Goal: Information Seeking & Learning: Learn about a topic

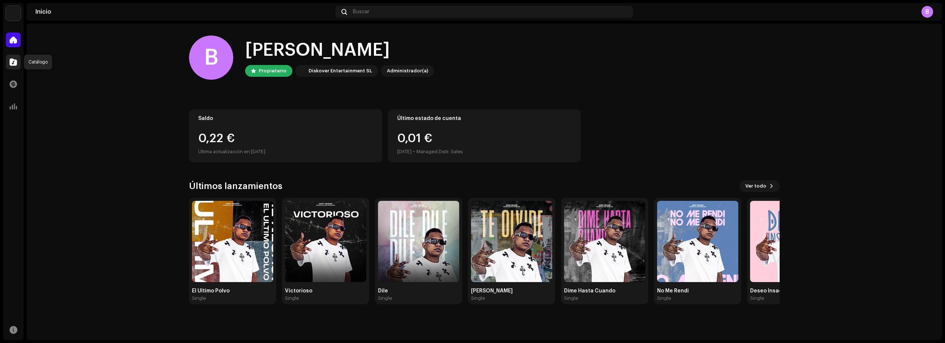
click at [10, 62] on span at bounding box center [13, 62] width 7 height 6
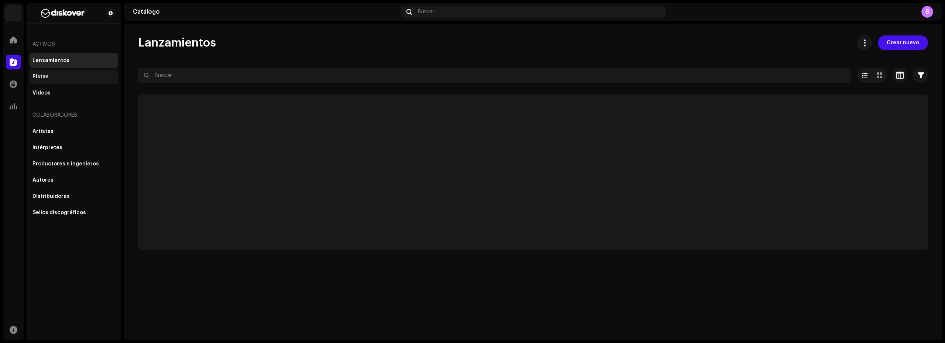
click at [55, 77] on div "Pistas" at bounding box center [73, 77] width 83 height 6
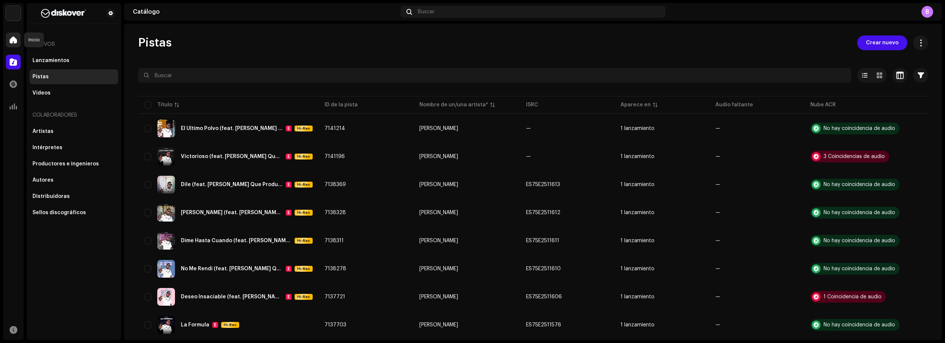
click at [17, 42] on div at bounding box center [13, 39] width 15 height 15
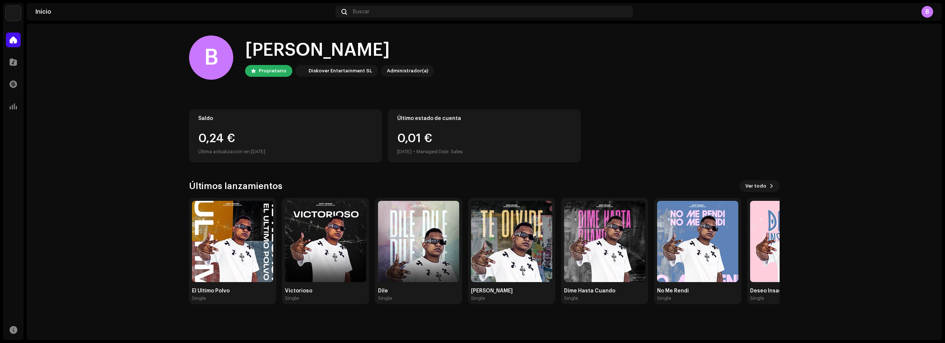
click at [6, 56] on div "Catálogo" at bounding box center [13, 62] width 21 height 21
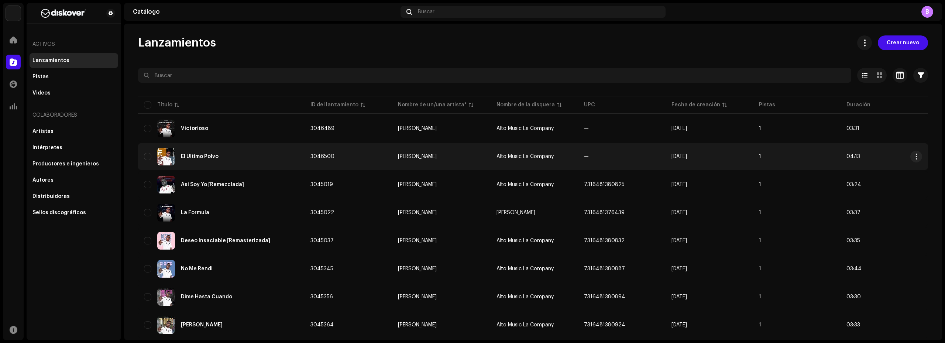
scroll to position [37, 0]
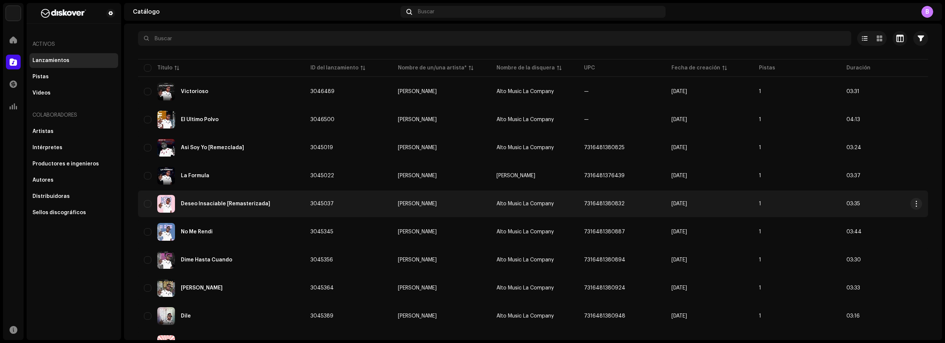
click at [276, 202] on div "Deseo Insaciable [Remasterizada]" at bounding box center [221, 204] width 155 height 18
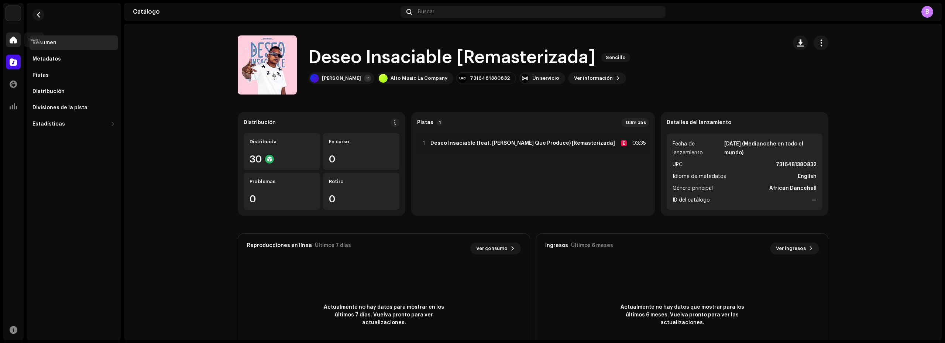
click at [12, 42] on span at bounding box center [13, 40] width 7 height 6
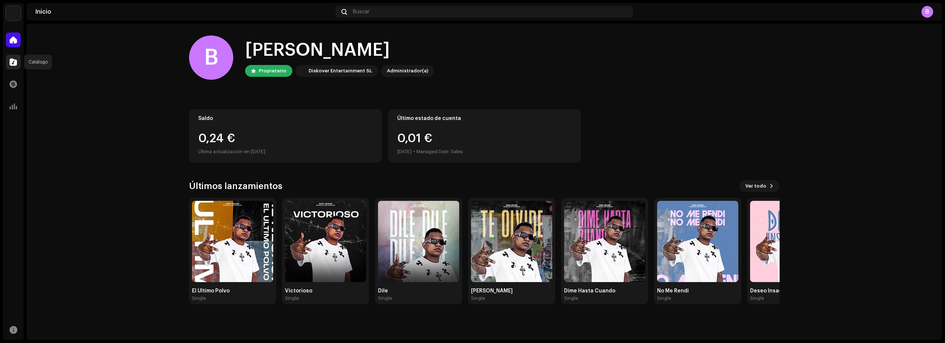
click at [13, 62] on span at bounding box center [13, 62] width 7 height 6
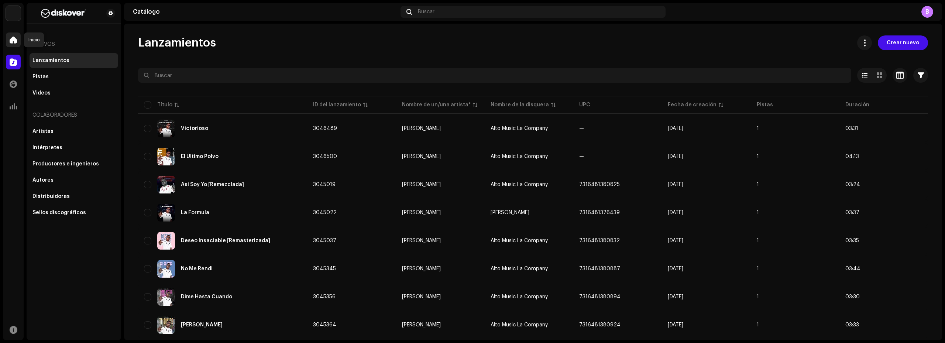
click at [10, 42] on span at bounding box center [13, 40] width 7 height 6
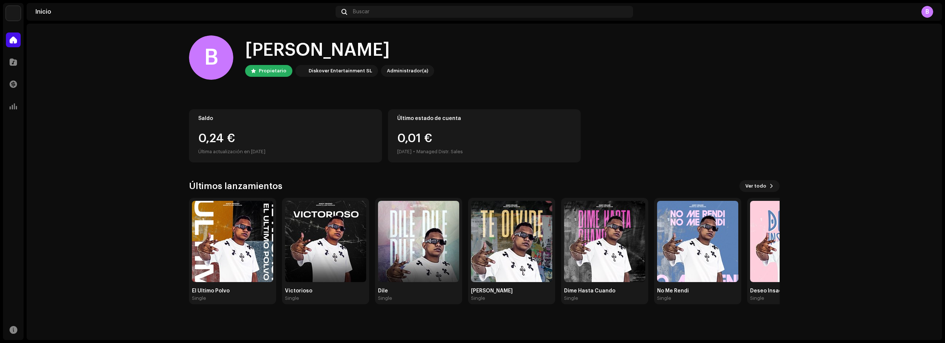
click at [928, 11] on div "B" at bounding box center [927, 12] width 12 height 12
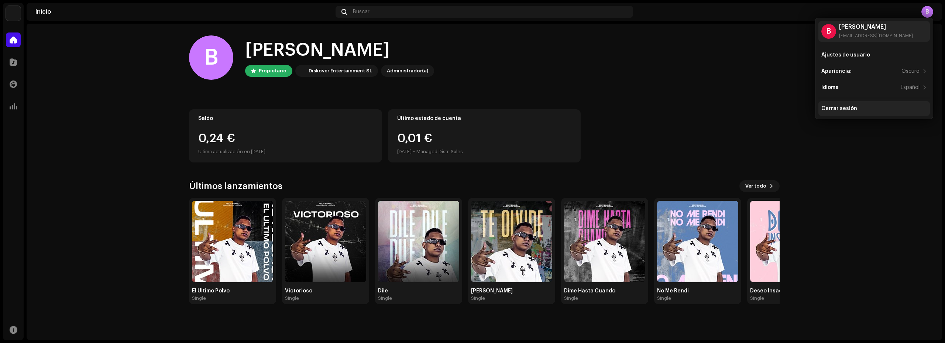
click at [834, 107] on div "Cerrar sesión" at bounding box center [839, 109] width 36 height 6
